Goal: Obtain resource: Obtain resource

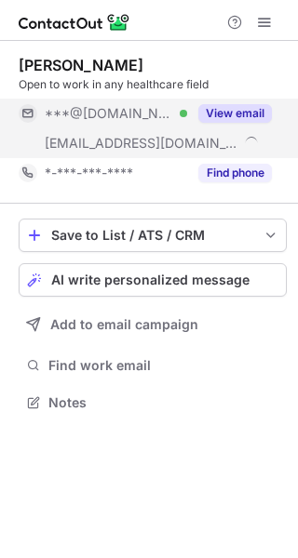
scroll to position [390, 298]
click at [235, 113] on button "View email" at bounding box center [234, 113] width 73 height 19
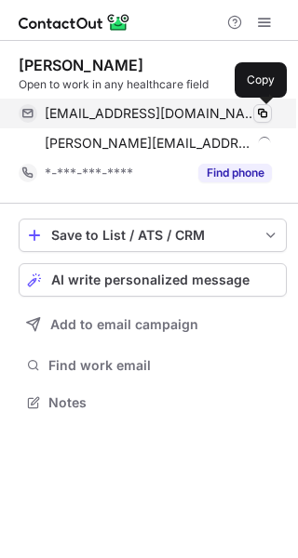
click at [259, 113] on span at bounding box center [262, 113] width 15 height 15
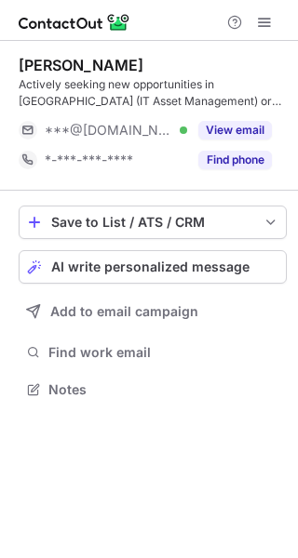
scroll to position [377, 298]
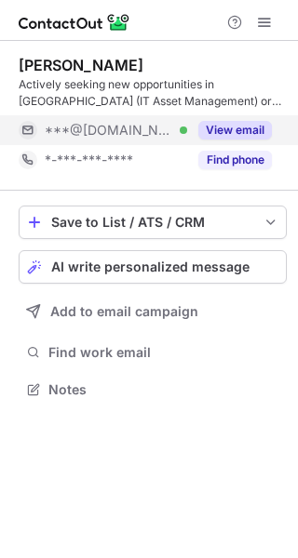
click at [237, 126] on button "View email" at bounding box center [234, 130] width 73 height 19
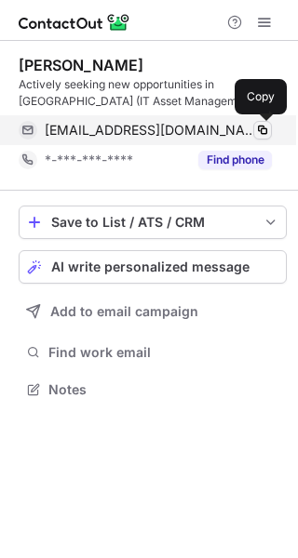
click at [264, 130] on span at bounding box center [262, 130] width 15 height 15
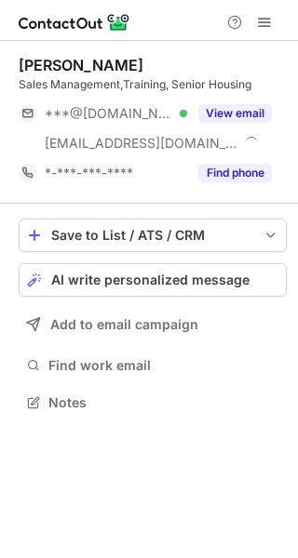
scroll to position [390, 298]
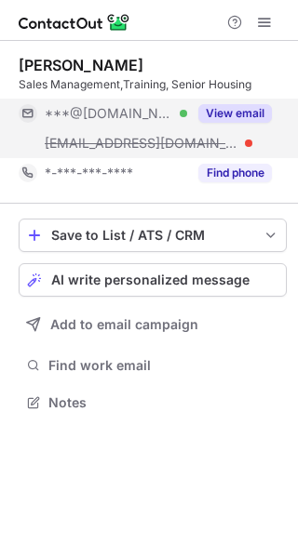
click at [240, 114] on button "View email" at bounding box center [234, 113] width 73 height 19
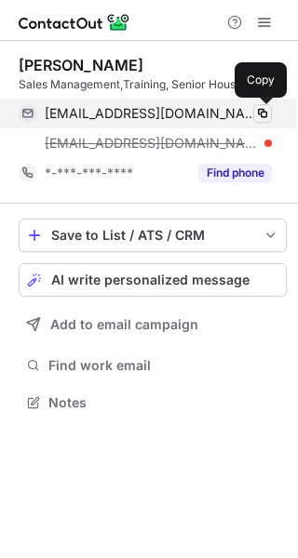
click at [263, 113] on span at bounding box center [262, 113] width 15 height 15
